Goal: Navigation & Orientation: Find specific page/section

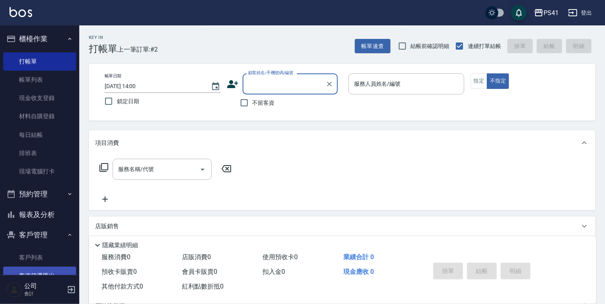
click at [42, 259] on link "客戶列表" at bounding box center [39, 257] width 73 height 18
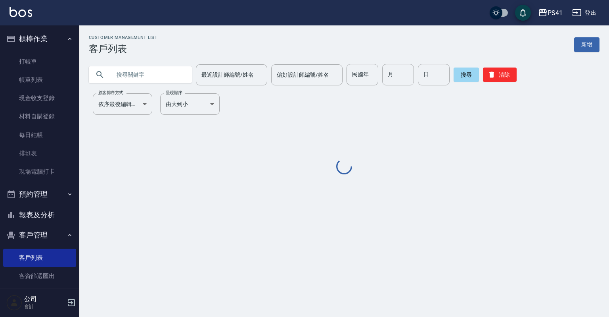
click at [139, 78] on input "text" at bounding box center [148, 74] width 75 height 21
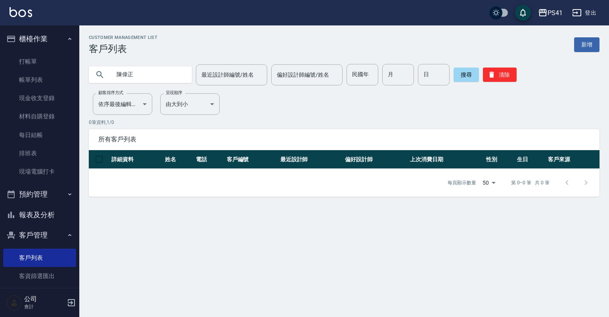
drag, startPoint x: 171, startPoint y: 78, endPoint x: 88, endPoint y: 77, distance: 82.5
click at [88, 77] on div "[PERSON_NAME]設計師編號/姓名 最近設計師編號/姓名 偏好設計師編號/姓名 偏好設計師編號/姓名 民國年 民國年 月 月 日 日 搜尋 清除" at bounding box center [339, 69] width 521 height 31
click at [146, 74] on input "陳偉正" at bounding box center [148, 74] width 75 height 21
type input "陳"
type input "王"
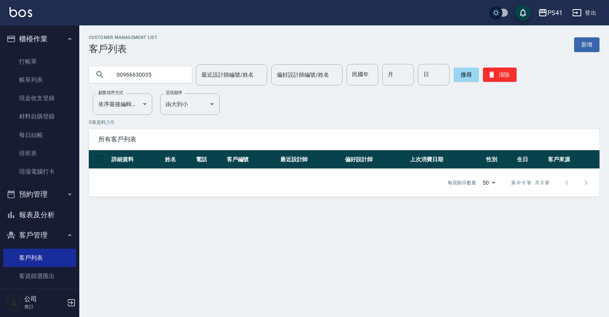
click at [122, 75] on input "00966630035" at bounding box center [148, 74] width 75 height 21
type input "0966630035"
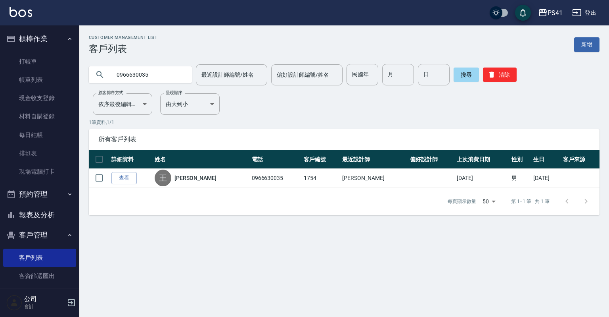
click at [42, 219] on button "報表及分析" at bounding box center [39, 214] width 73 height 21
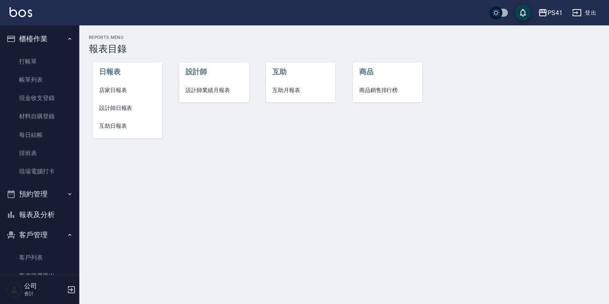
click at [121, 133] on li "互助日報表" at bounding box center [127, 126] width 69 height 18
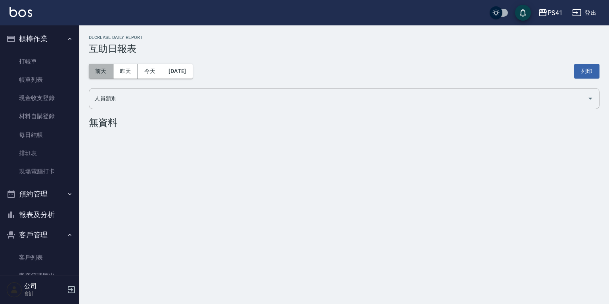
click at [98, 76] on button "前天" at bounding box center [101, 71] width 25 height 15
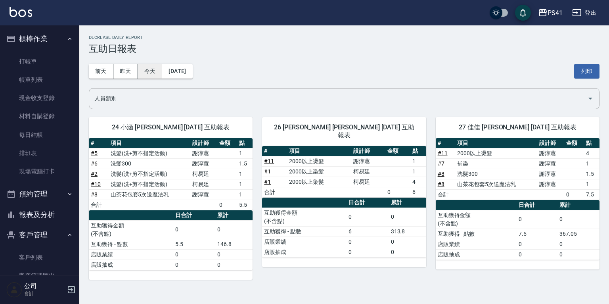
click at [142, 67] on button "今天" at bounding box center [150, 71] width 25 height 15
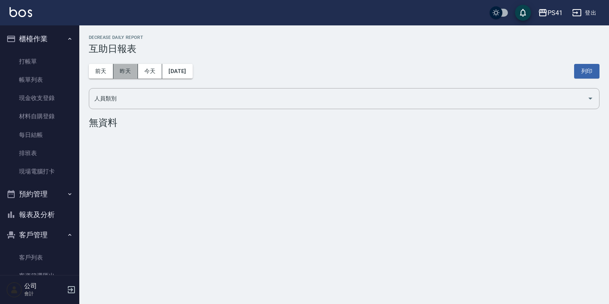
click at [124, 67] on button "昨天" at bounding box center [125, 71] width 25 height 15
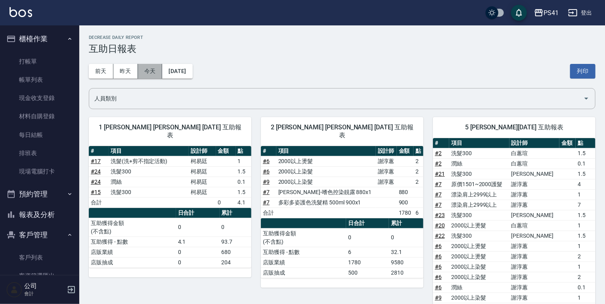
drag, startPoint x: 150, startPoint y: 73, endPoint x: 159, endPoint y: 75, distance: 8.8
click at [154, 73] on button "今天" at bounding box center [150, 71] width 25 height 15
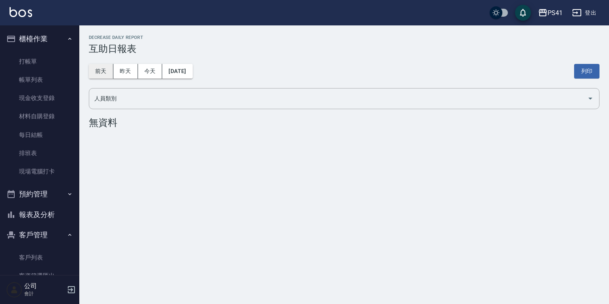
click at [103, 75] on button "前天" at bounding box center [101, 71] width 25 height 15
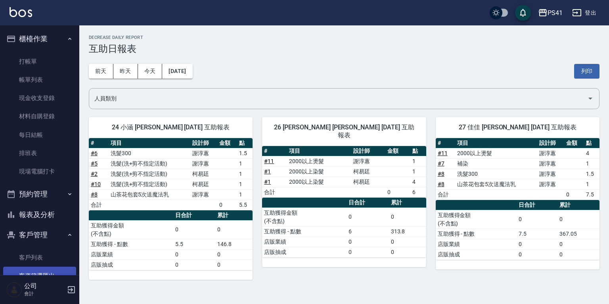
drag, startPoint x: 59, startPoint y: 259, endPoint x: 59, endPoint y: 271, distance: 12.7
click at [59, 259] on link "客戶列表" at bounding box center [39, 257] width 73 height 18
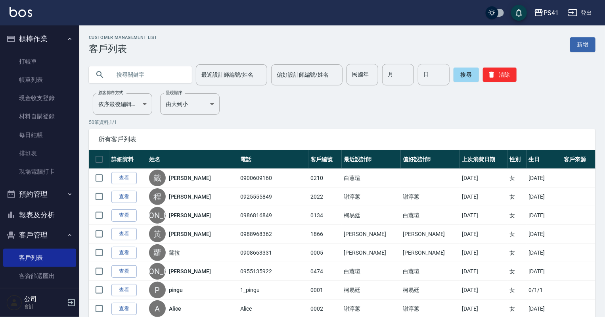
click at [129, 73] on input "text" at bounding box center [148, 74] width 75 height 21
type input "為"
type input "0972177899"
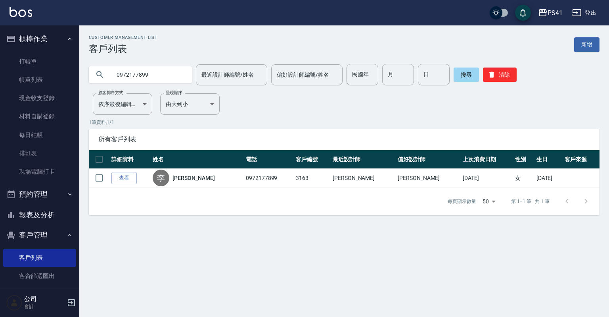
click at [60, 220] on button "報表及分析" at bounding box center [39, 214] width 73 height 21
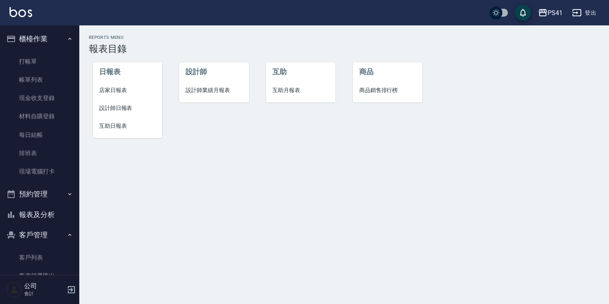
click at [122, 108] on span "設計師日報表" at bounding box center [127, 108] width 57 height 8
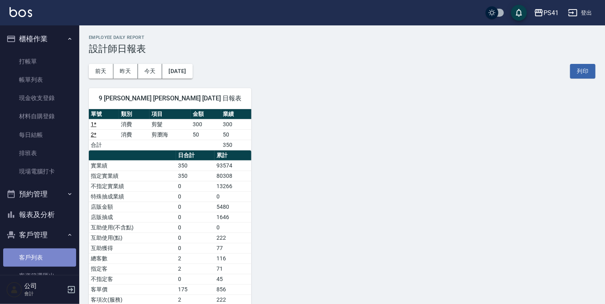
click at [48, 259] on link "客戶列表" at bounding box center [39, 257] width 73 height 18
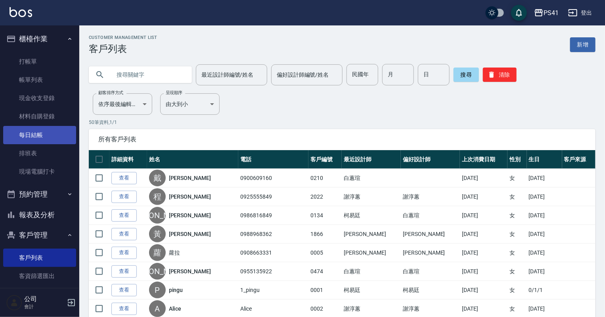
drag, startPoint x: 44, startPoint y: 146, endPoint x: 45, endPoint y: 132, distance: 13.5
click at [44, 145] on link "排班表" at bounding box center [39, 153] width 73 height 18
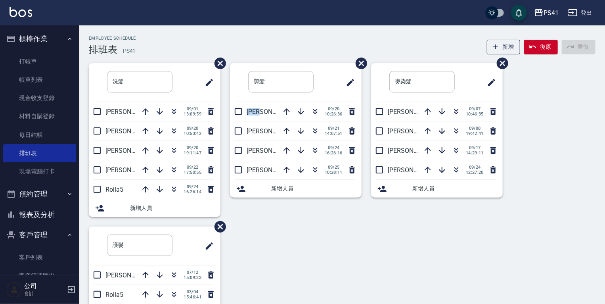
drag, startPoint x: 248, startPoint y: 113, endPoint x: 273, endPoint y: 111, distance: 25.4
click at [273, 111] on p "[PERSON_NAME]1" at bounding box center [262, 112] width 31 height 8
click at [277, 114] on button "button" at bounding box center [286, 111] width 19 height 19
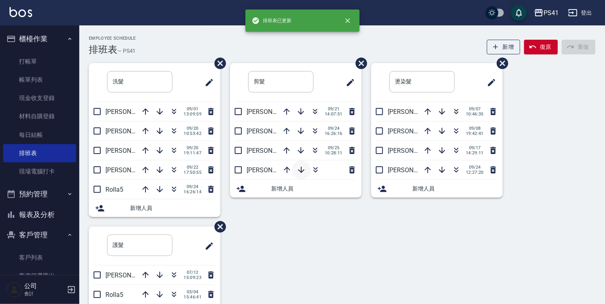
click at [302, 168] on icon "button" at bounding box center [302, 170] width 10 height 10
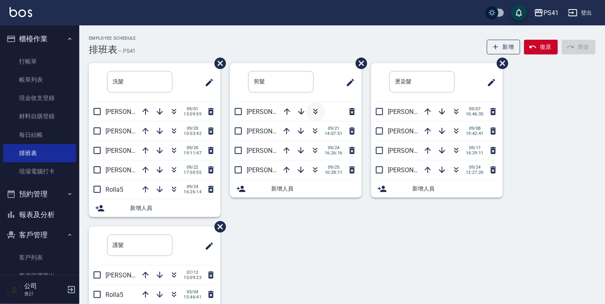
click at [318, 114] on icon "button" at bounding box center [316, 112] width 10 height 10
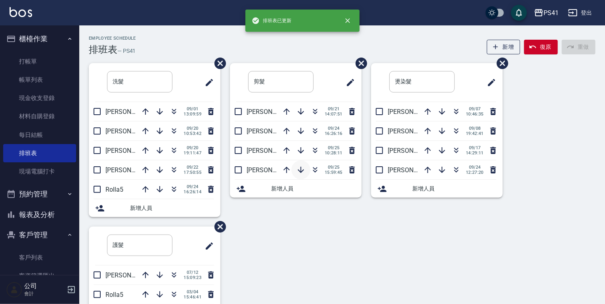
click at [299, 170] on icon "button" at bounding box center [301, 170] width 6 height 6
click at [303, 112] on icon "button" at bounding box center [301, 112] width 10 height 10
click at [300, 128] on icon "button" at bounding box center [301, 131] width 6 height 6
click at [299, 146] on icon "button" at bounding box center [301, 151] width 10 height 10
click at [303, 167] on icon "button" at bounding box center [301, 170] width 10 height 10
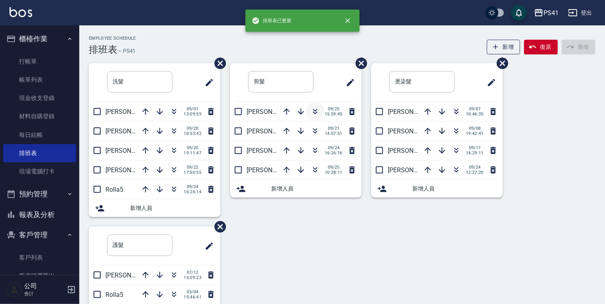
click at [314, 113] on icon "button" at bounding box center [315, 112] width 4 height 3
click at [303, 170] on icon "button" at bounding box center [301, 170] width 6 height 6
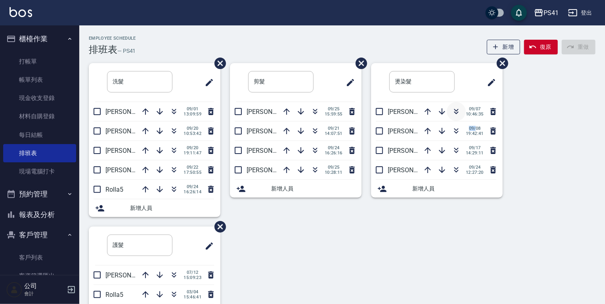
click at [465, 110] on ul "燙染髮 ​ [PERSON_NAME]15 [DATE] 10:46:35 [PERSON_NAME]9 [DATE] 19:42:41 [PERSON_NA…" at bounding box center [437, 130] width 132 height 134
drag, startPoint x: 465, startPoint y: 110, endPoint x: 551, endPoint y: 119, distance: 85.7
click at [551, 119] on div "洗髮 ​ [PERSON_NAME]15 [DATE] 13:09:59 [PERSON_NAME]2 [DATE] 10:53:42 [PERSON_NAM…" at bounding box center [337, 226] width 517 height 327
